Goal: Navigation & Orientation: Understand site structure

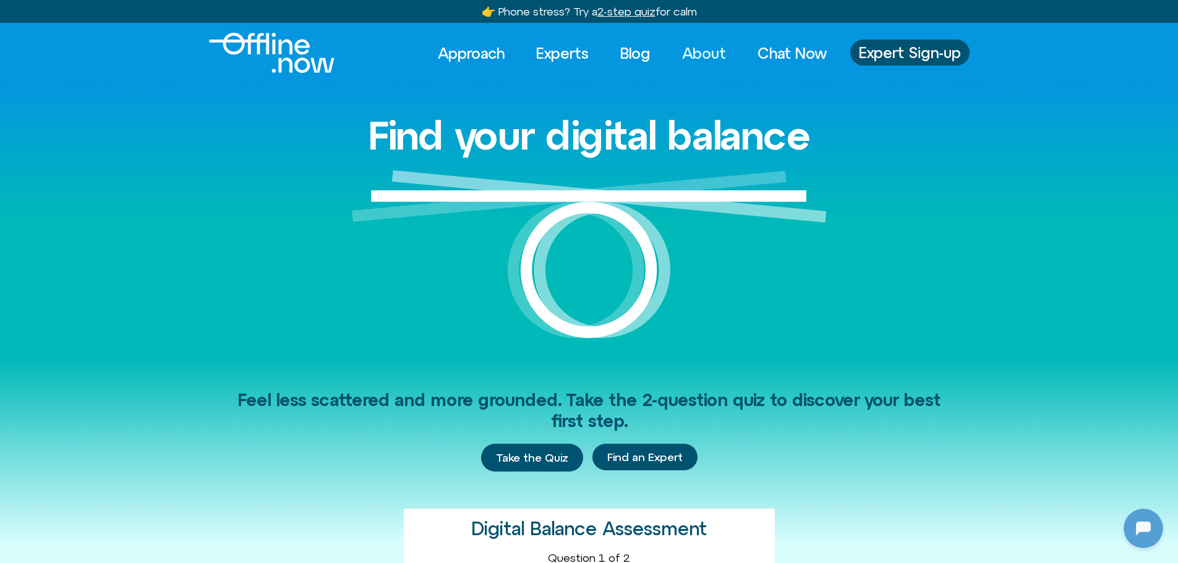
click at [685, 45] on link "About" at bounding box center [704, 53] width 66 height 27
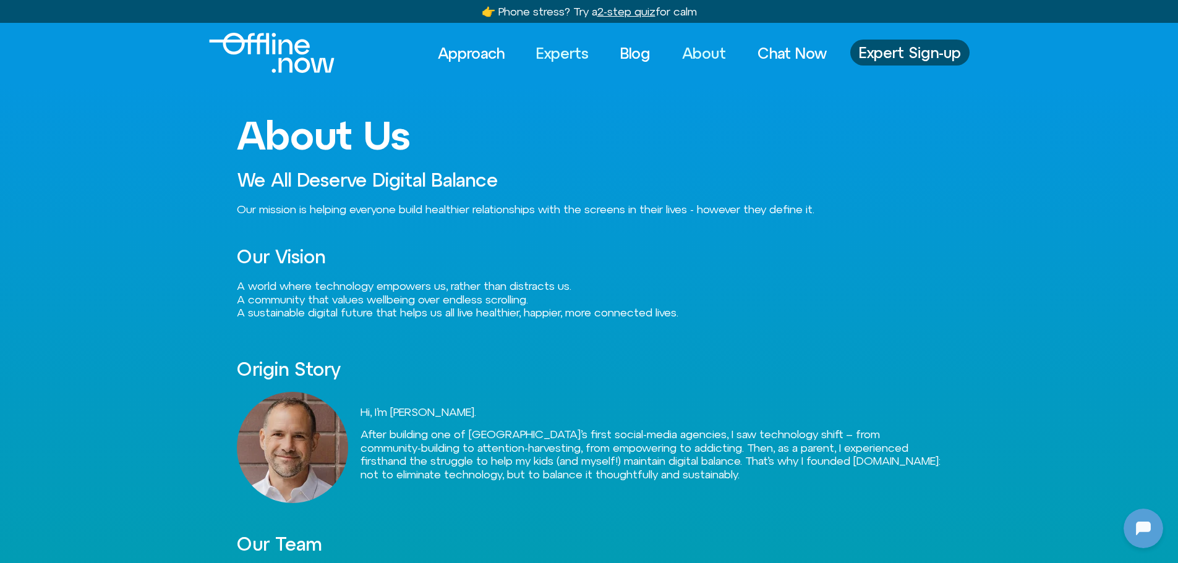
click at [574, 52] on link "Experts" at bounding box center [562, 53] width 75 height 27
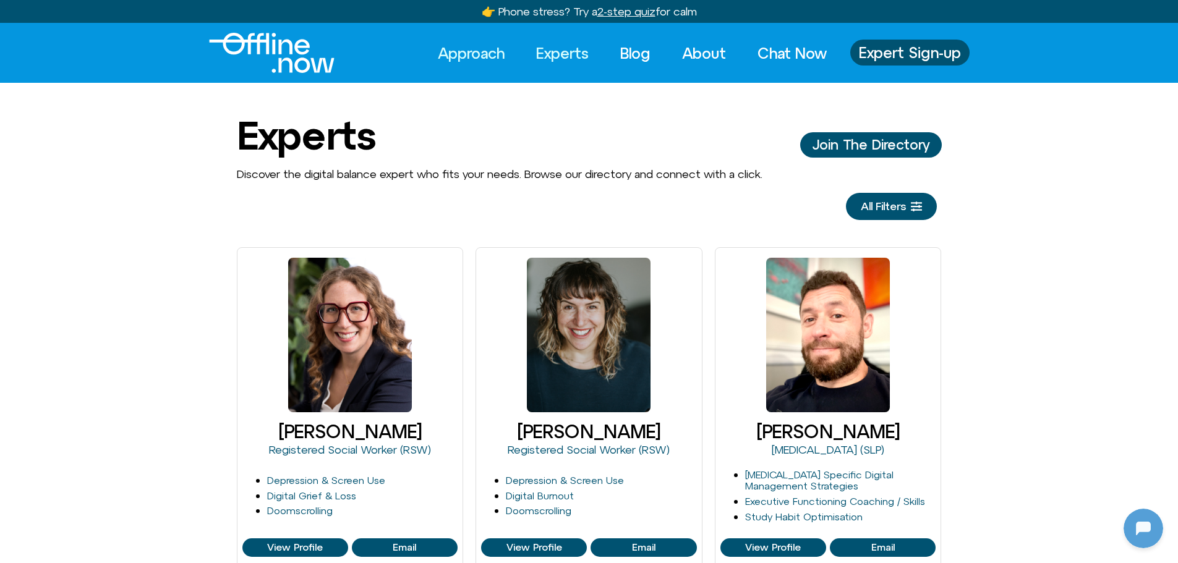
click at [477, 54] on link "Approach" at bounding box center [471, 53] width 89 height 27
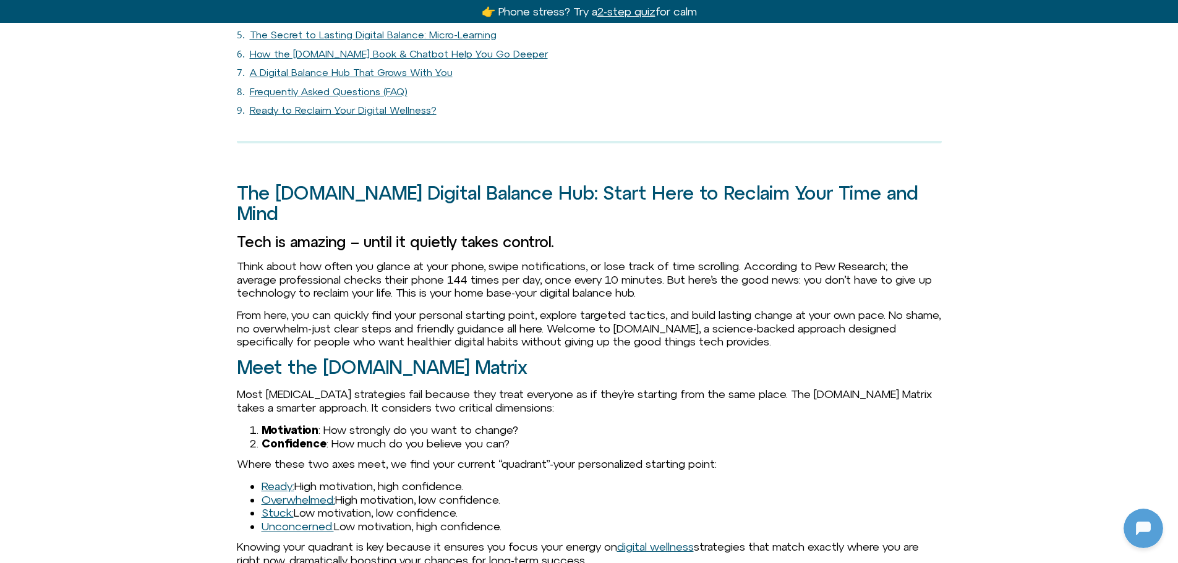
scroll to position [1113, 0]
